Goal: Task Accomplishment & Management: Use online tool/utility

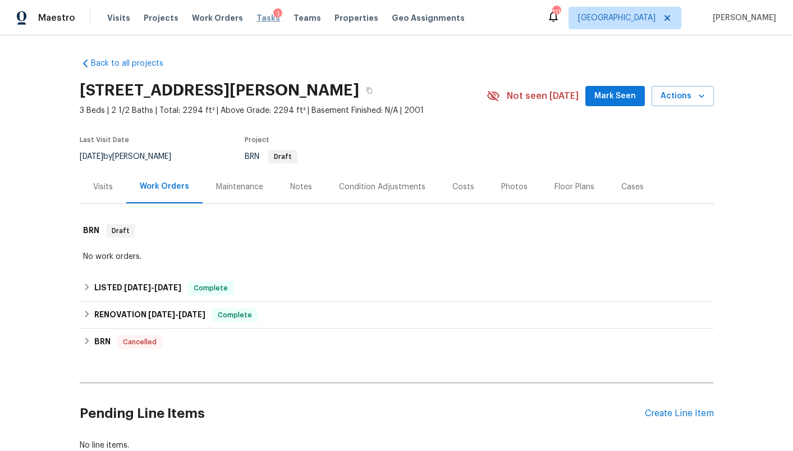
click at [256, 19] on span "Tasks" at bounding box center [268, 18] width 24 height 8
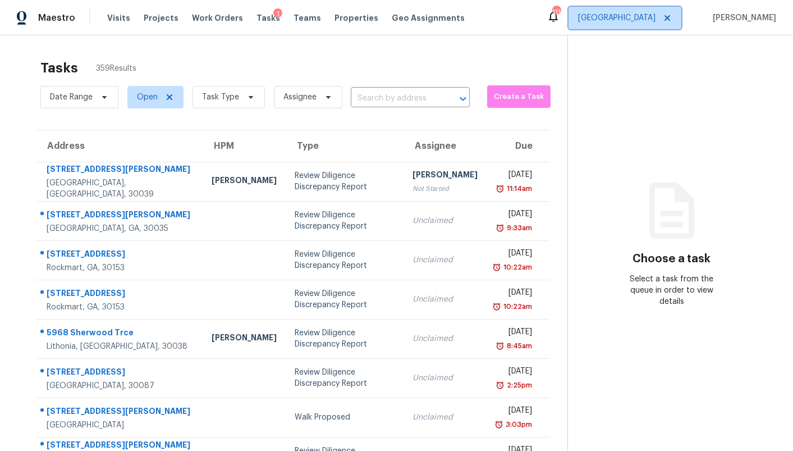
click at [649, 17] on span "[GEOGRAPHIC_DATA]" at bounding box center [616, 17] width 77 height 11
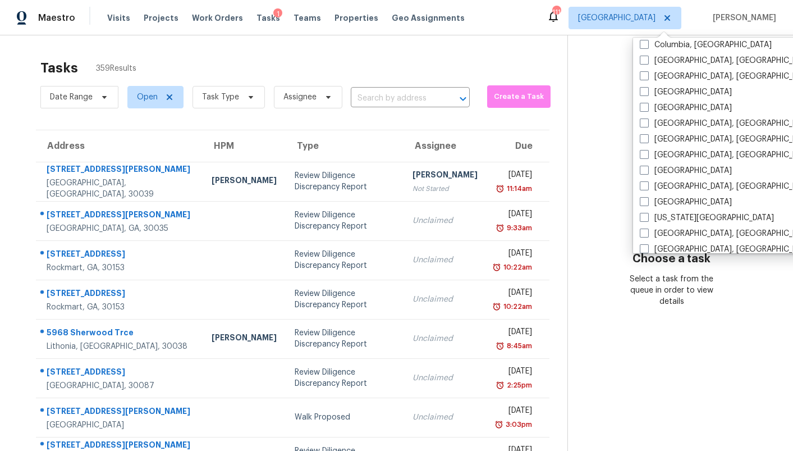
scroll to position [265, 0]
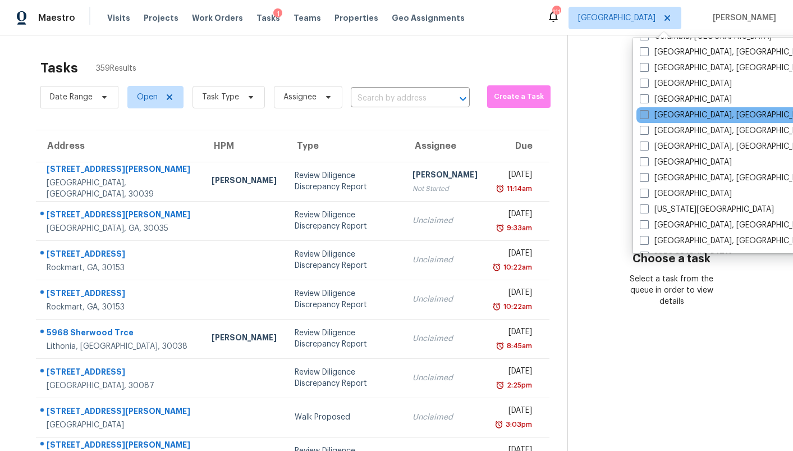
click at [655, 115] on label "Detroit, MI" at bounding box center [727, 114] width 174 height 11
click at [647, 115] on input "Detroit, MI" at bounding box center [643, 112] width 7 height 7
checkbox input "true"
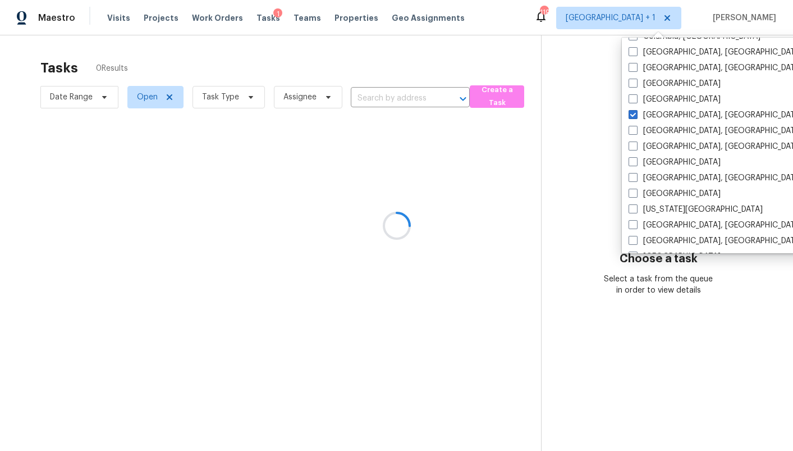
click at [577, 55] on div at bounding box center [396, 225] width 793 height 451
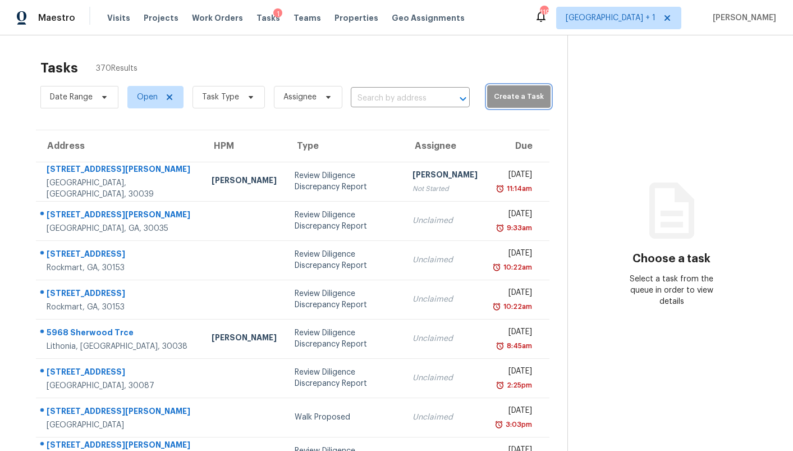
click at [493, 99] on span "Create a Task" at bounding box center [519, 96] width 52 height 13
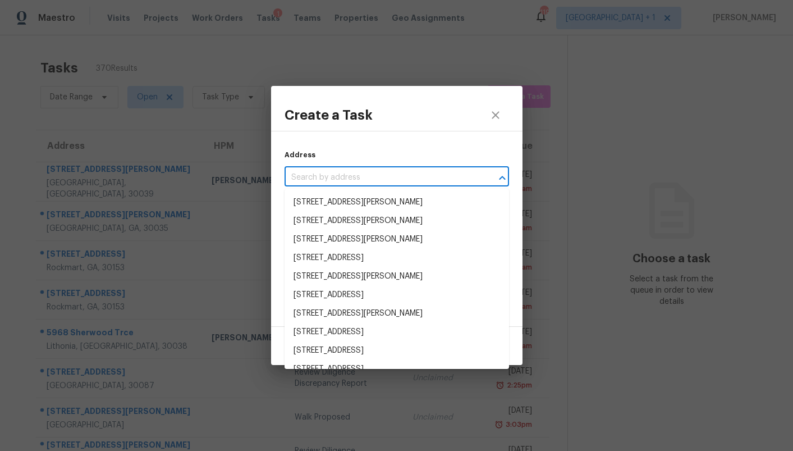
click at [358, 171] on input "text" at bounding box center [381, 177] width 193 height 17
paste input "34256 New York St, Clinton Township, MI 48035"
type input "34256 New York St, Clinton Township, MI 48035"
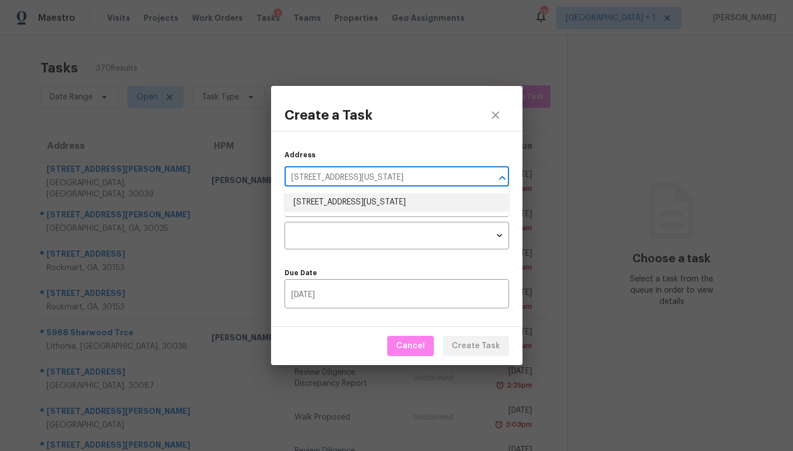
click at [344, 201] on li "34256 New York St, Clinton Township, MI 48035" at bounding box center [397, 202] width 224 height 19
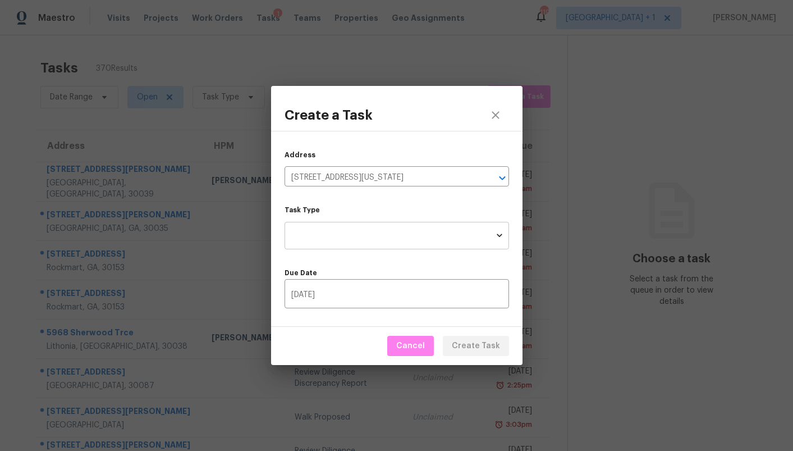
click at [342, 231] on body "Maestro Visits Projects Work Orders Tasks 1 Teams Properties Geo Assignments 11…" at bounding box center [396, 225] width 793 height 451
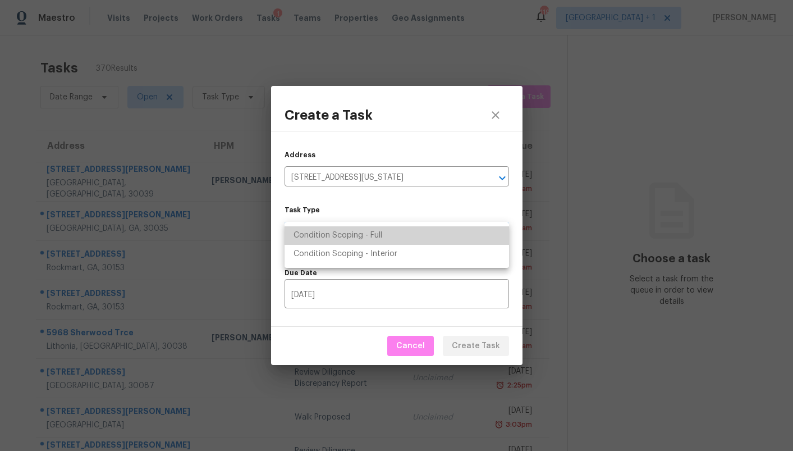
click at [342, 235] on li "Condition Scoping - Full" at bounding box center [397, 235] width 224 height 19
type input "virtual_full_assessment"
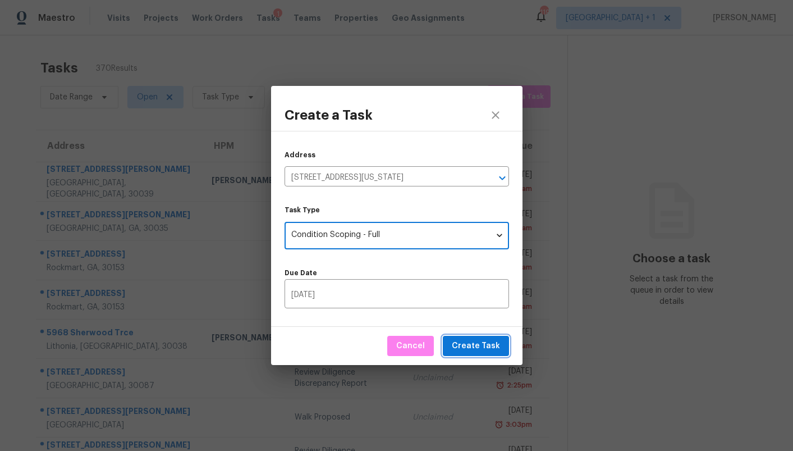
click at [483, 345] on span "Create Task" at bounding box center [476, 346] width 48 height 14
